Goal: Connect with others: Connect with others

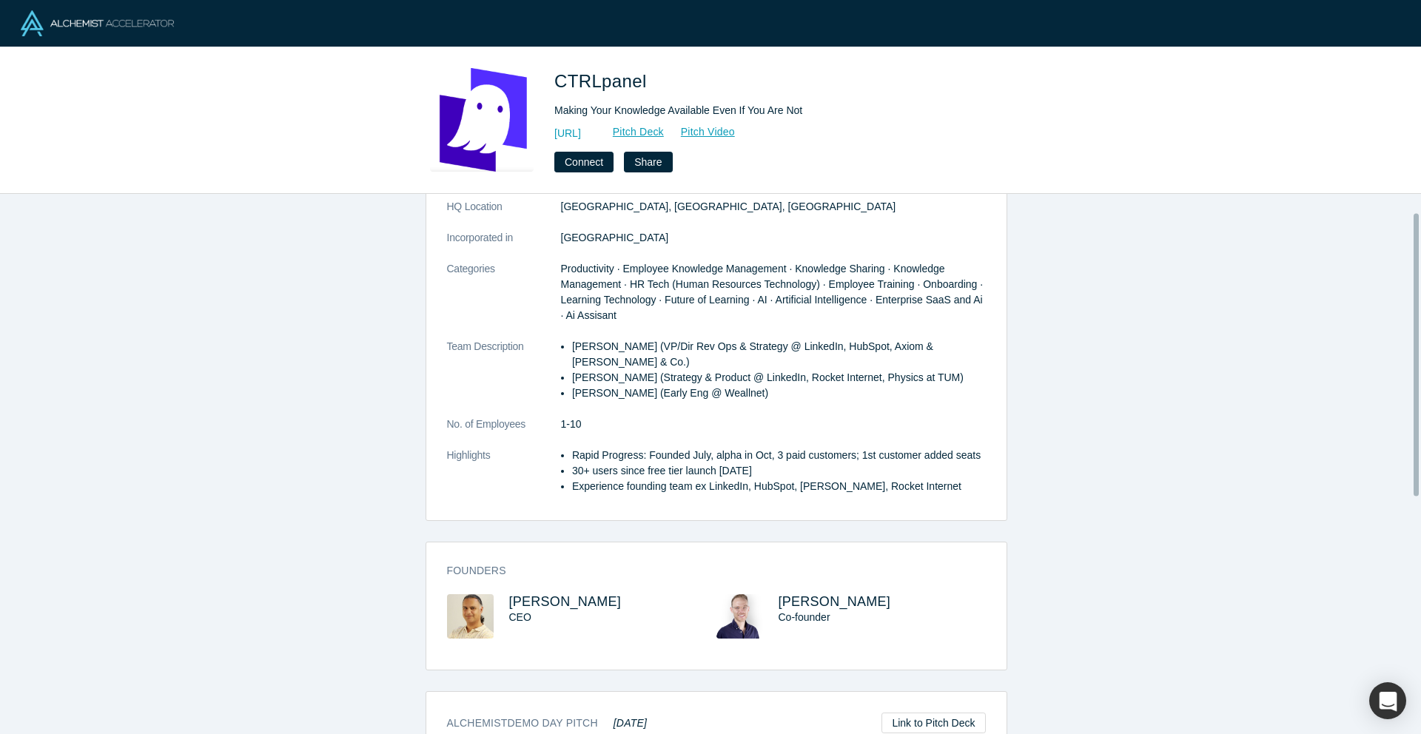
scroll to position [178, 0]
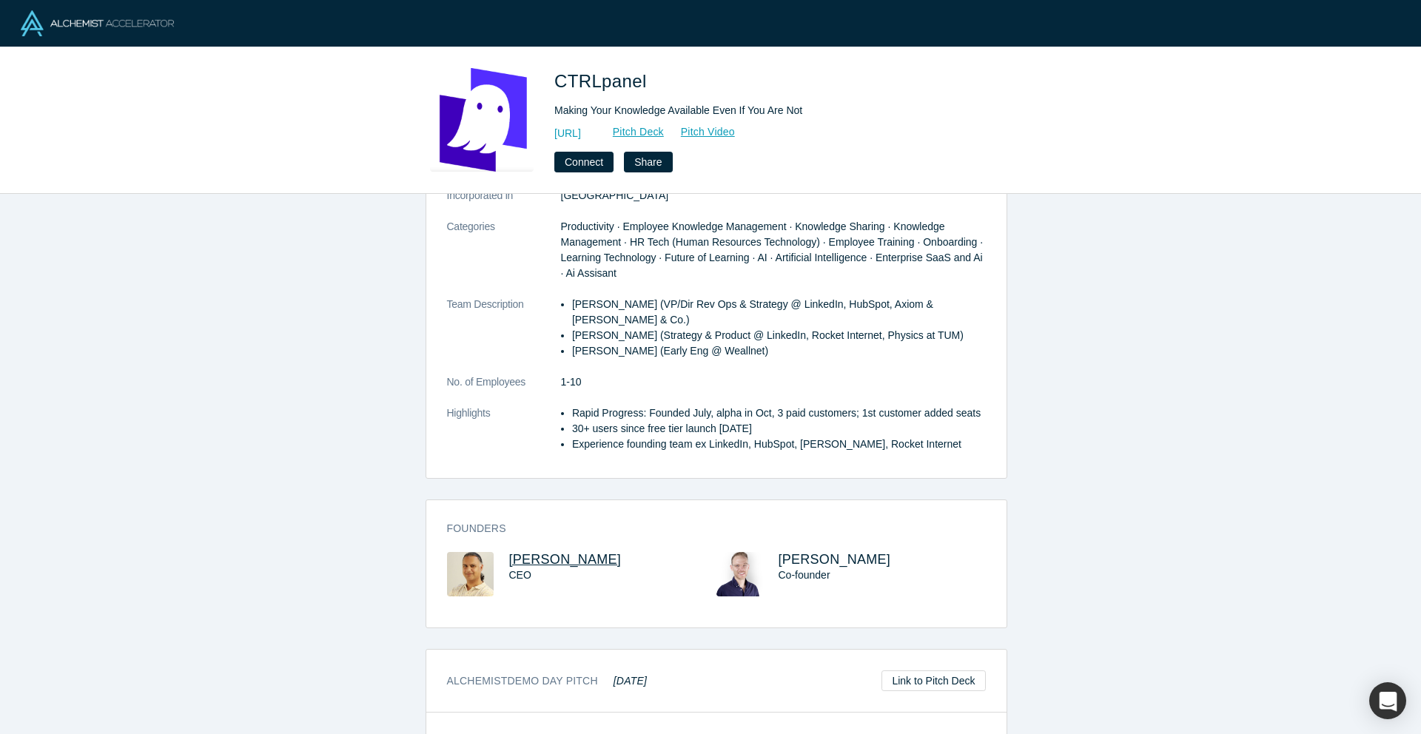
click at [520, 552] on span "[PERSON_NAME]" at bounding box center [565, 559] width 112 height 15
click at [800, 552] on span "Max Karreth" at bounding box center [834, 559] width 112 height 15
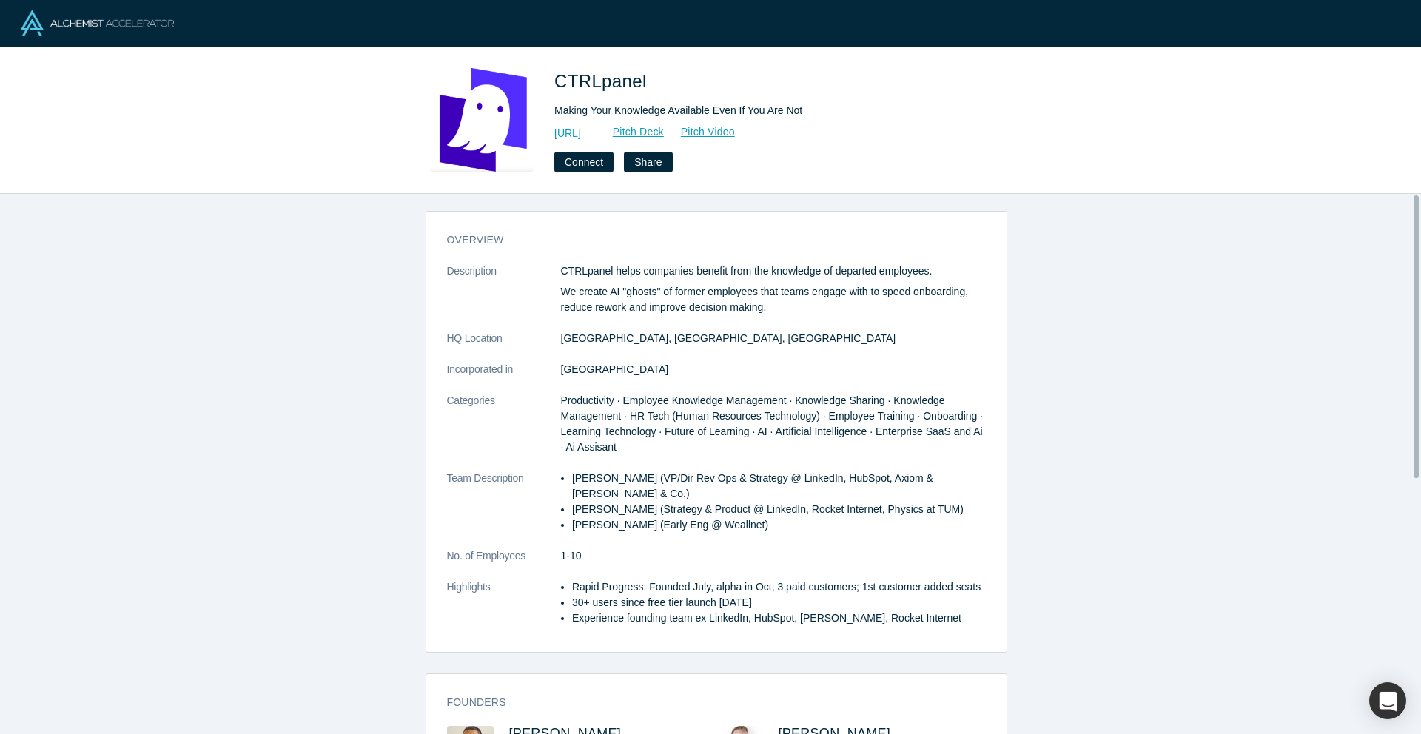
scroll to position [0, 0]
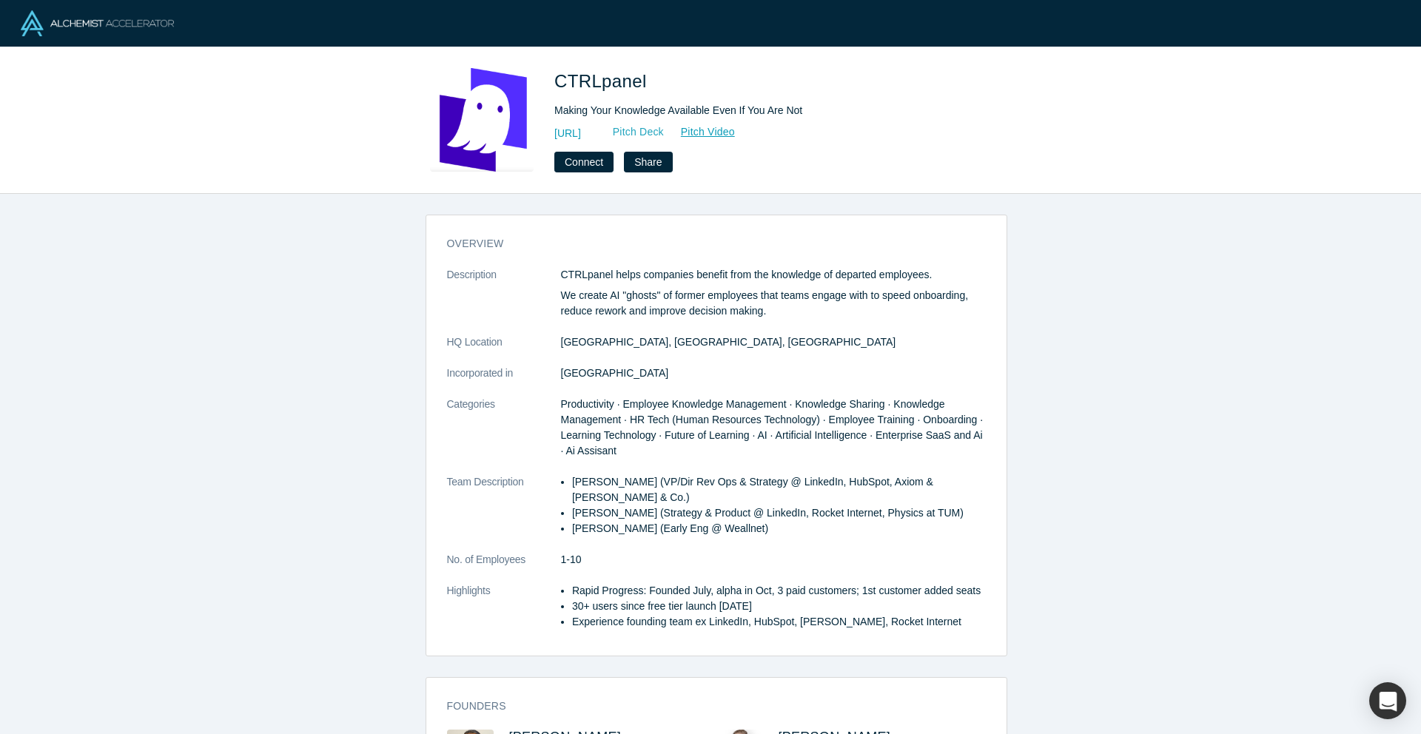
click at [664, 136] on link "Pitch Deck" at bounding box center [630, 132] width 68 height 17
click at [581, 134] on link "https://ctrlpanel.ai" at bounding box center [567, 134] width 27 height 16
click at [576, 171] on button "Connect" at bounding box center [583, 162] width 59 height 21
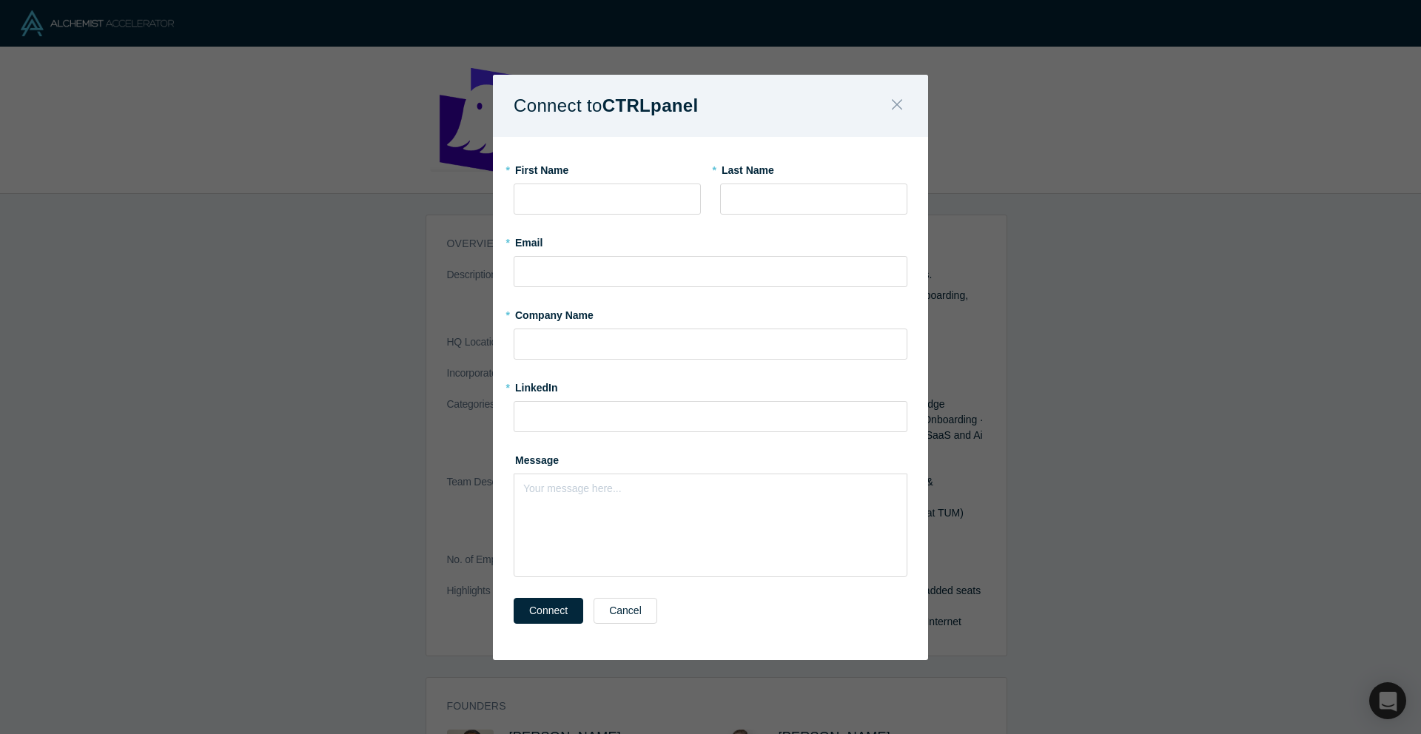
click at [892, 104] on icon "Close" at bounding box center [897, 104] width 10 height 16
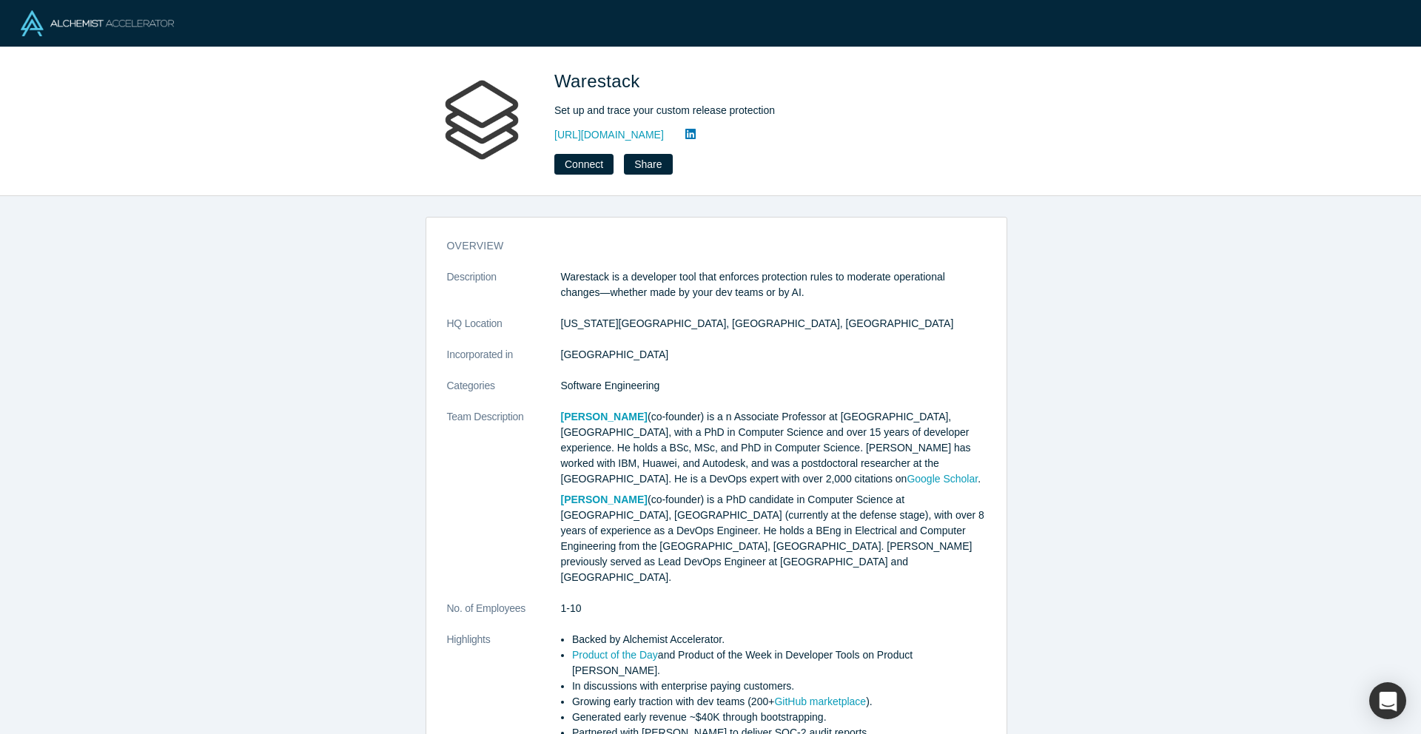
click at [695, 137] on icon at bounding box center [690, 134] width 10 height 10
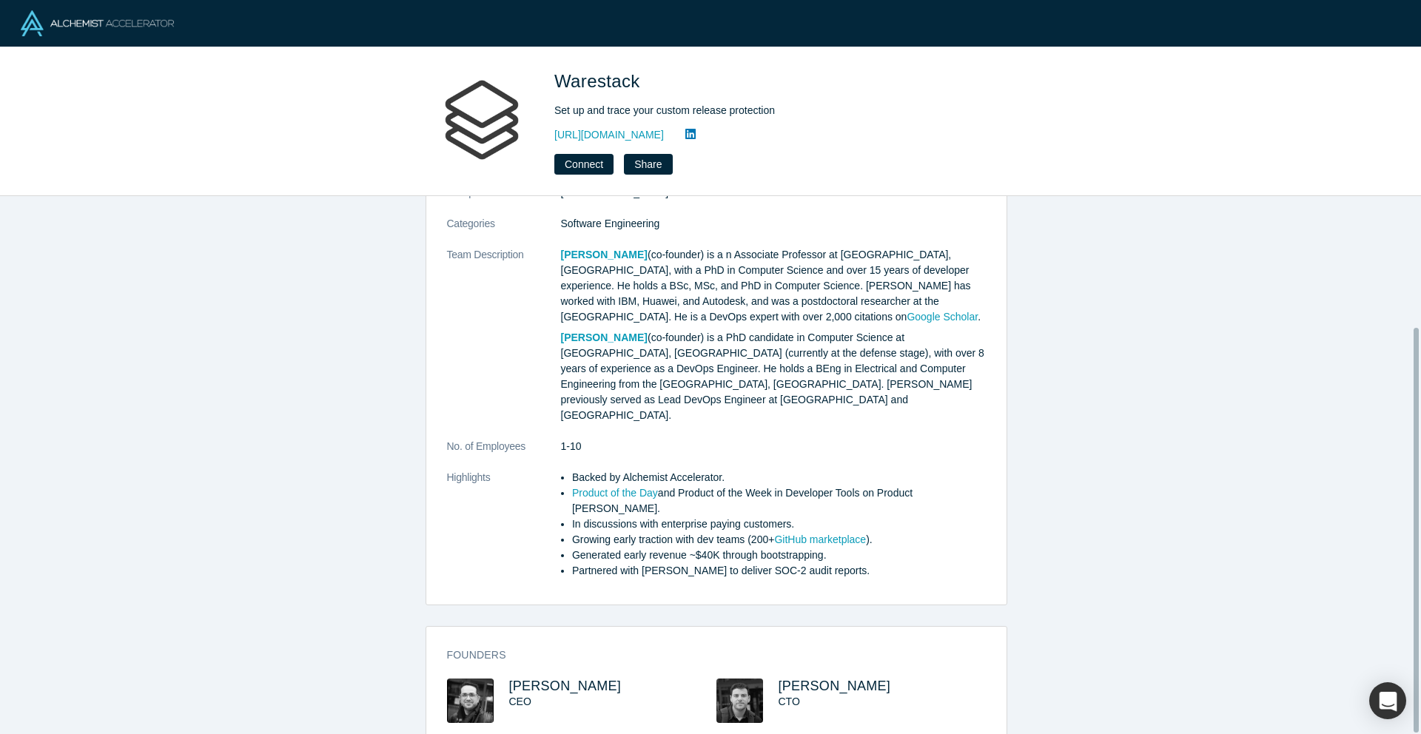
scroll to position [174, 0]
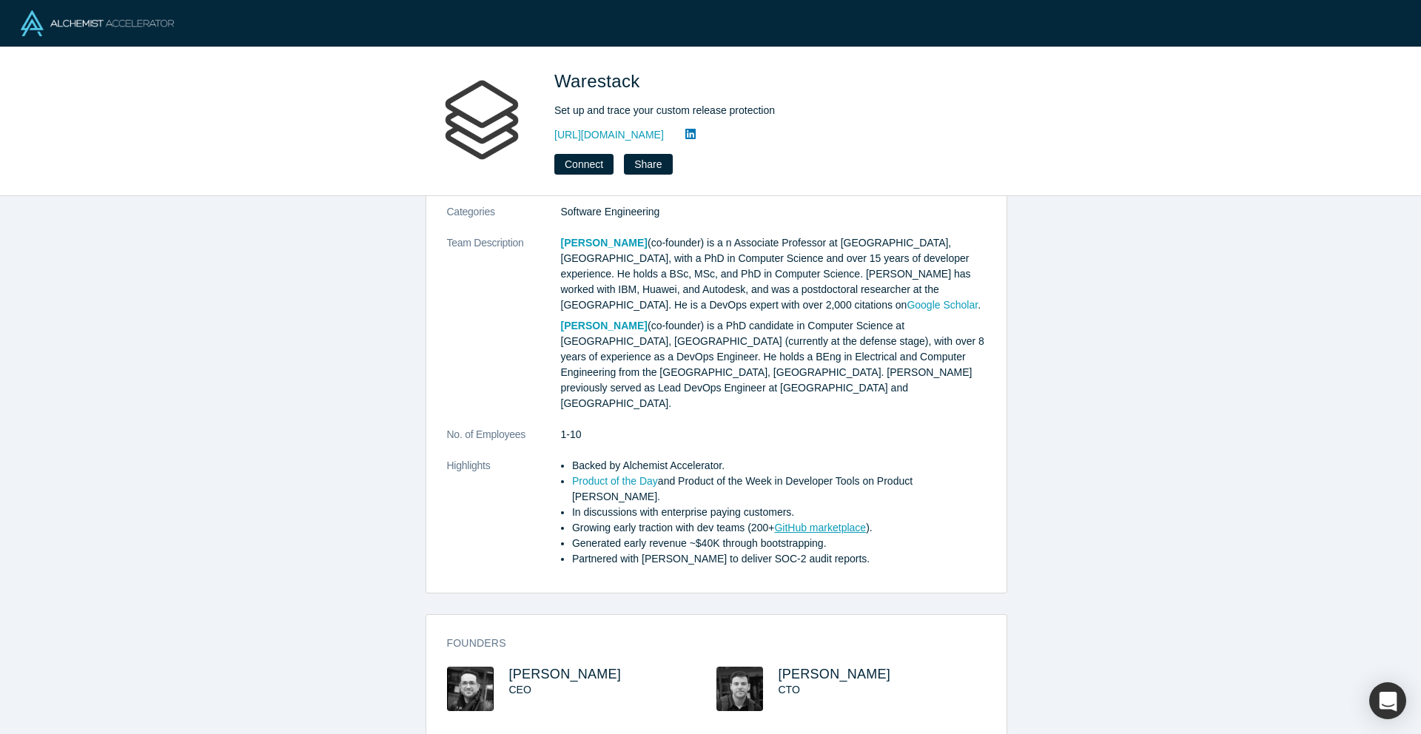
click at [804, 522] on link "GitHub marketplace" at bounding box center [820, 528] width 92 height 12
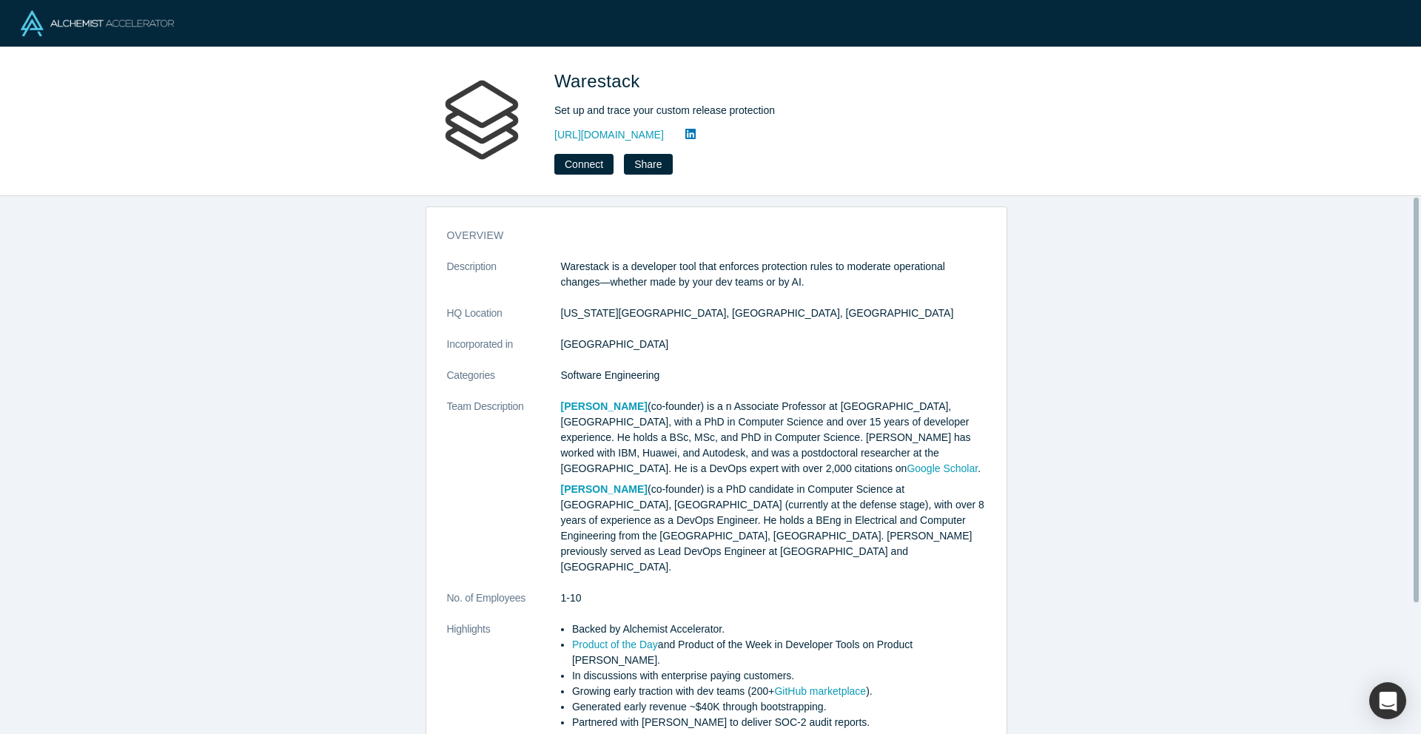
scroll to position [0, 0]
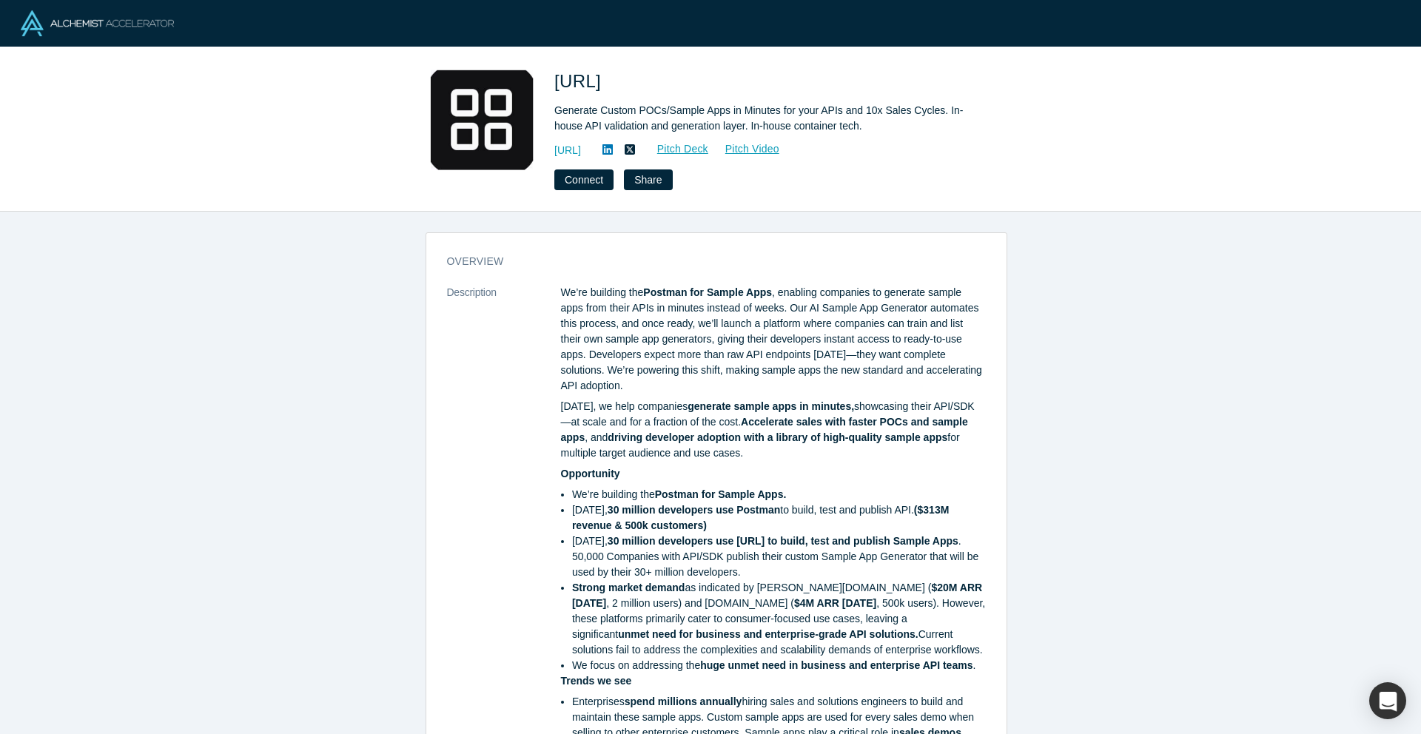
click at [613, 146] on icon at bounding box center [607, 149] width 10 height 10
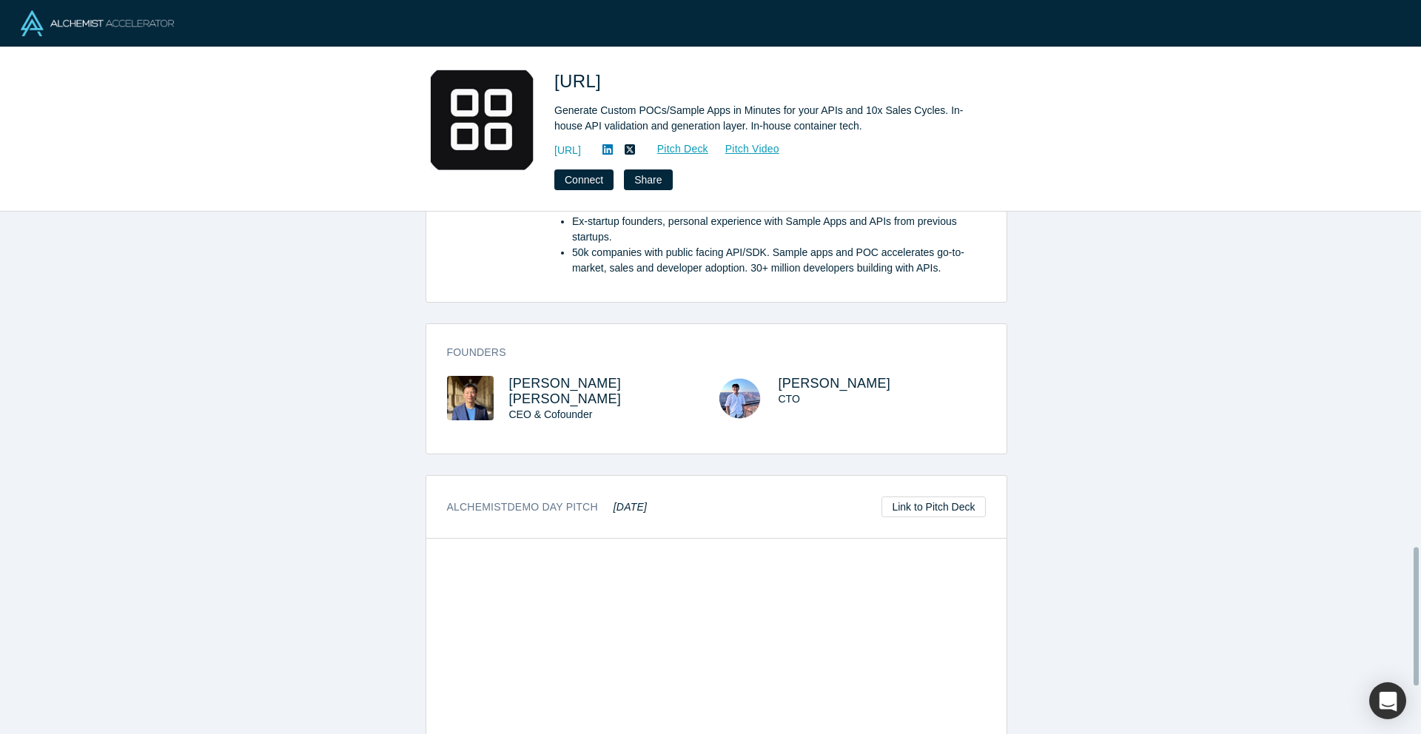
scroll to position [1264, 0]
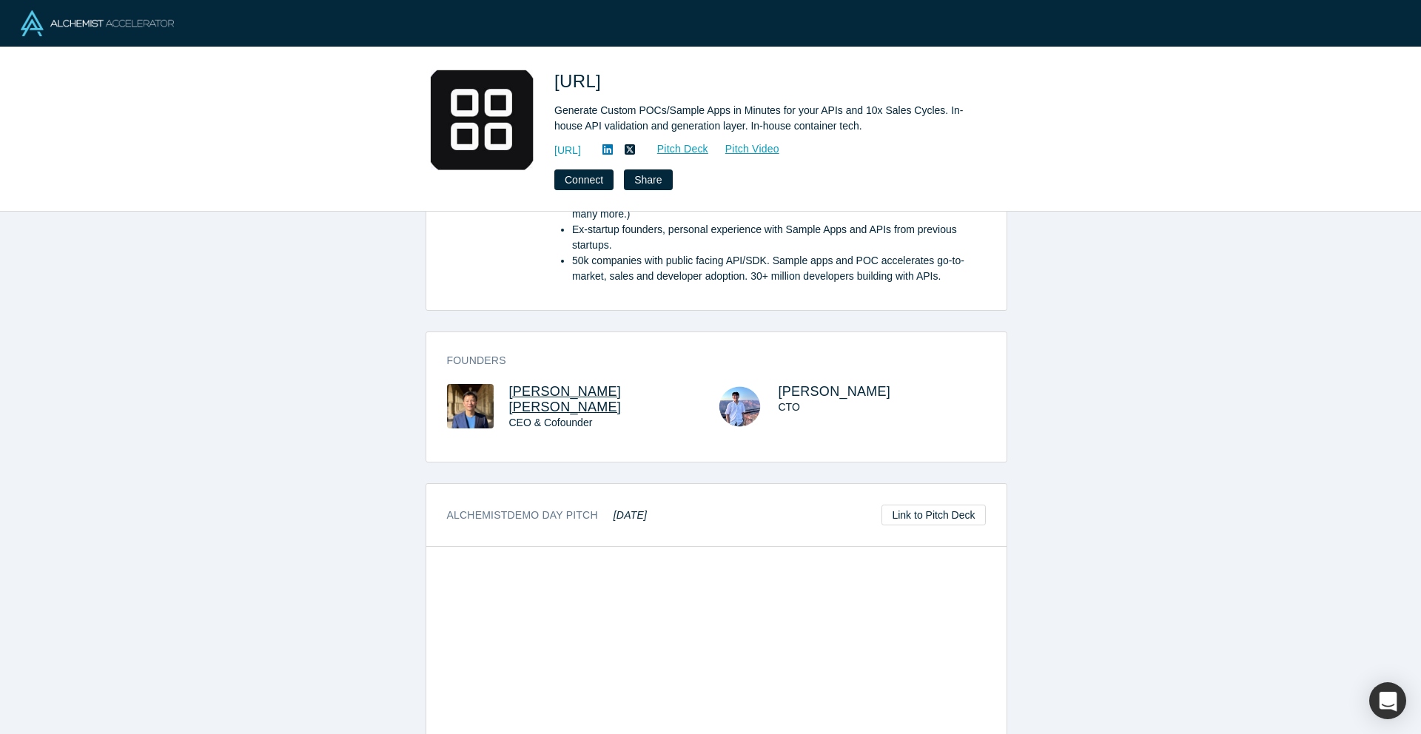
click at [556, 406] on span "Jun Liang Lee" at bounding box center [565, 399] width 112 height 30
click at [809, 399] on span "Sean Er" at bounding box center [834, 391] width 112 height 15
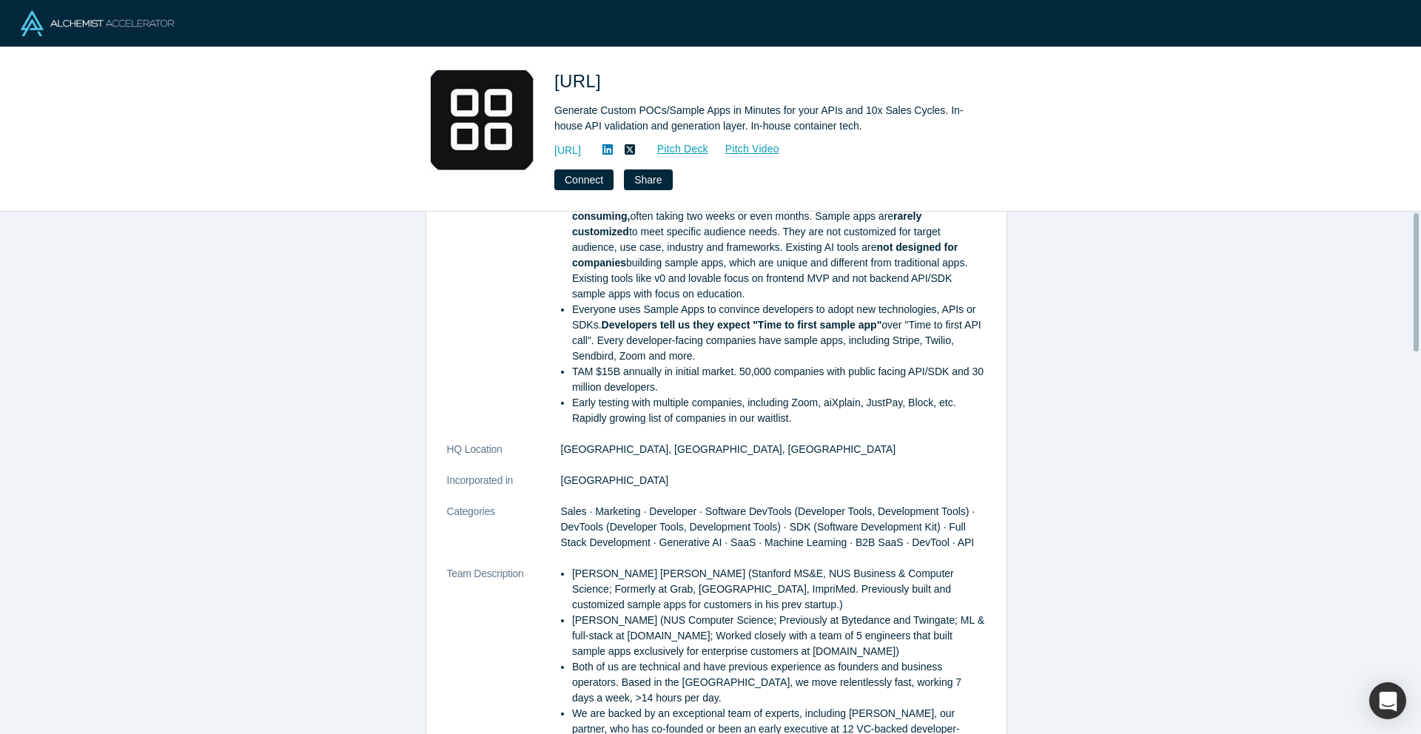
scroll to position [0, 0]
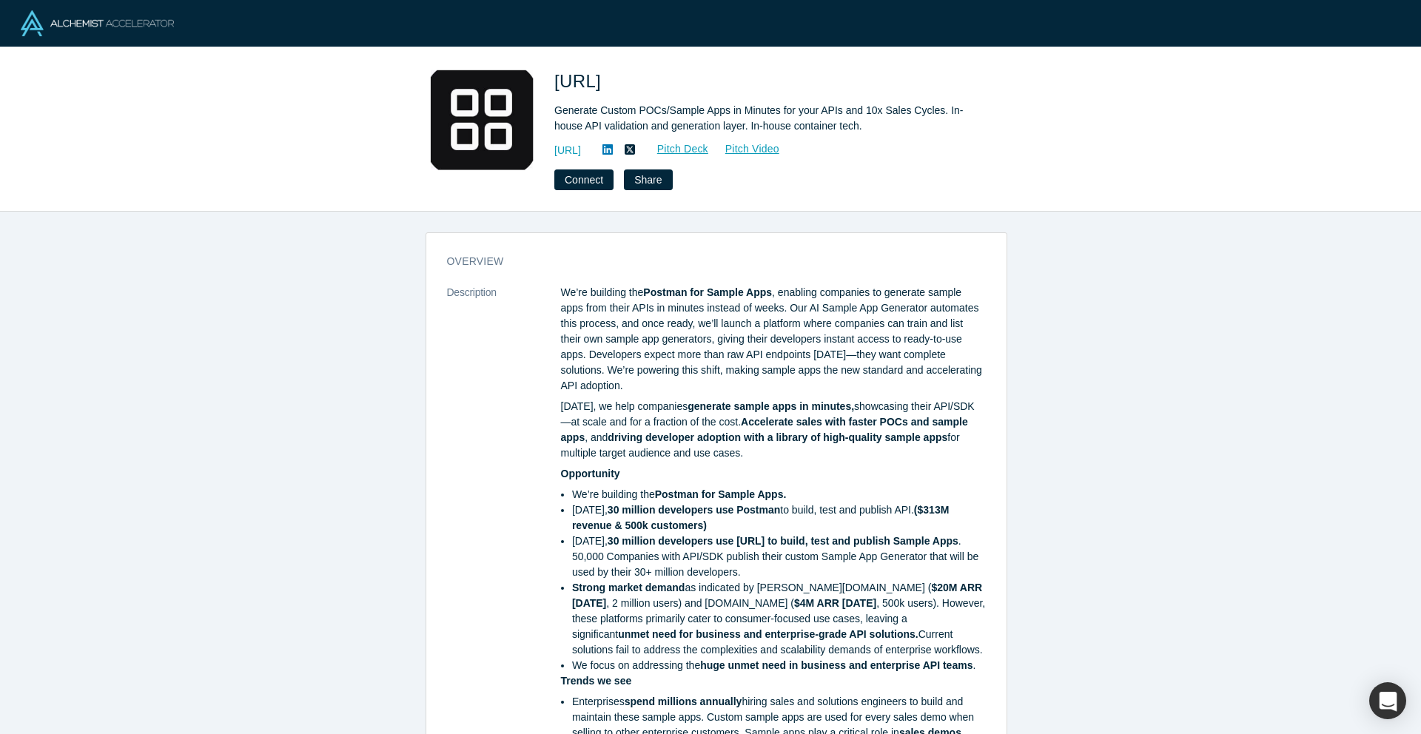
click at [849, 351] on p "We’re building the Postman for Sample Apps , enabling companies to generate sam…" at bounding box center [773, 339] width 425 height 109
